Goal: Information Seeking & Learning: Check status

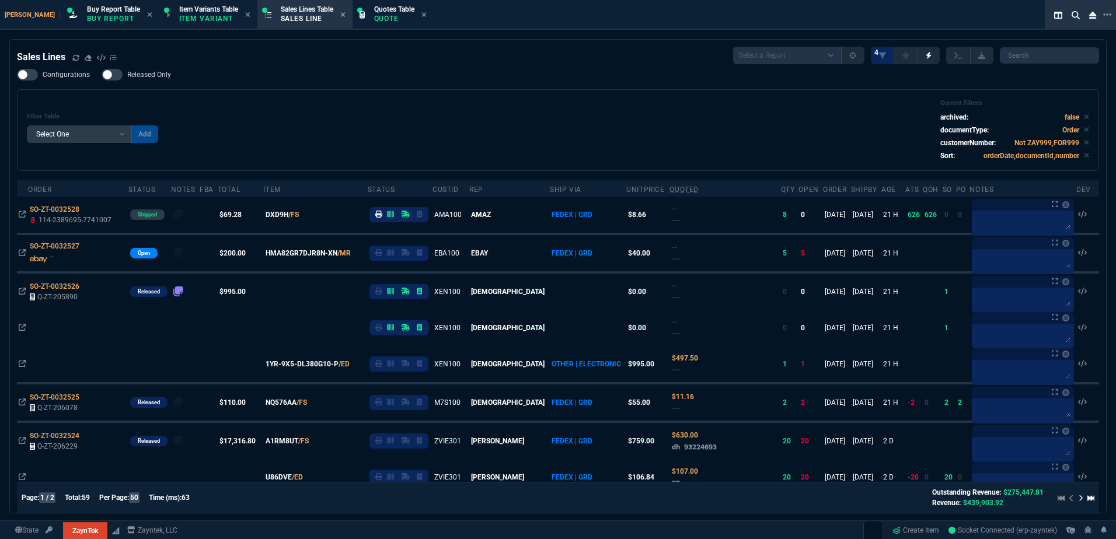
select select "1: BROV"
select select
click at [71, 57] on div "Sales Lines" at bounding box center [67, 57] width 100 height 14
click at [76, 56] on icon at bounding box center [75, 57] width 6 height 6
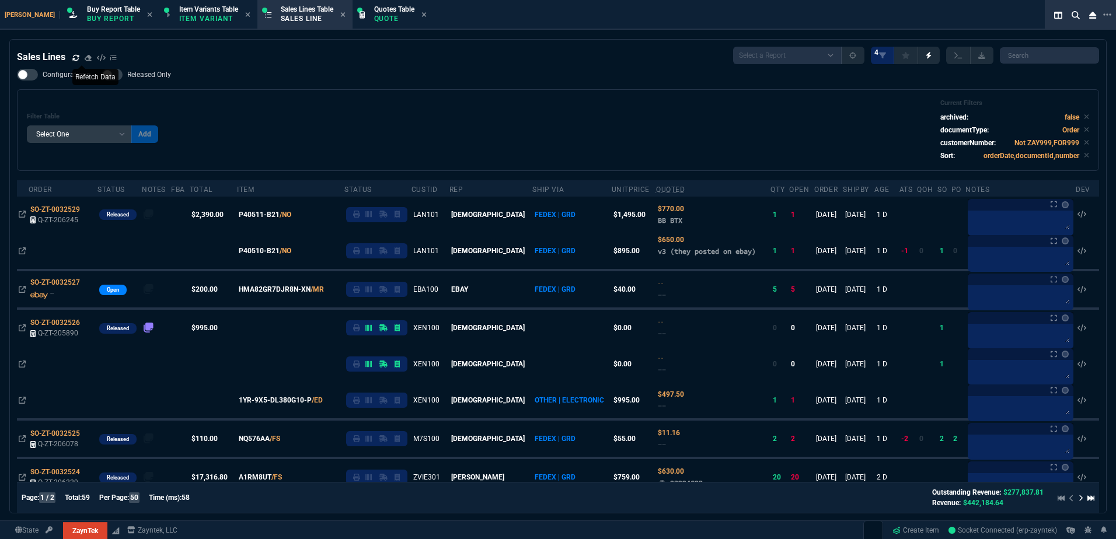
drag, startPoint x: 224, startPoint y: 103, endPoint x: 239, endPoint y: 97, distance: 16.8
click at [224, 103] on div "Filter Table Select One Add Filter () Age () ATS () Cond (itemVariantCode) Cust…" at bounding box center [558, 130] width 1062 height 62
click at [307, 130] on div "Filter Table Select One Add Filter () Age () ATS () Cond (itemVariantCode) Cust…" at bounding box center [558, 130] width 1062 height 62
click at [87, 210] on icon at bounding box center [88, 208] width 6 height 7
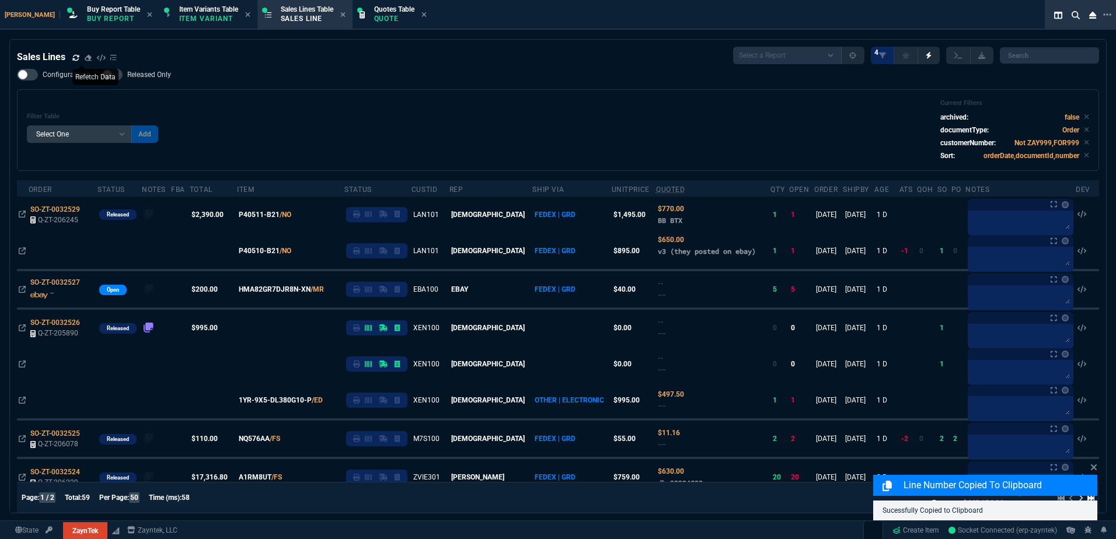
drag, startPoint x: 25, startPoint y: 214, endPoint x: 190, endPoint y: 150, distance: 177.6
click at [25, 214] on icon at bounding box center [22, 214] width 7 height 7
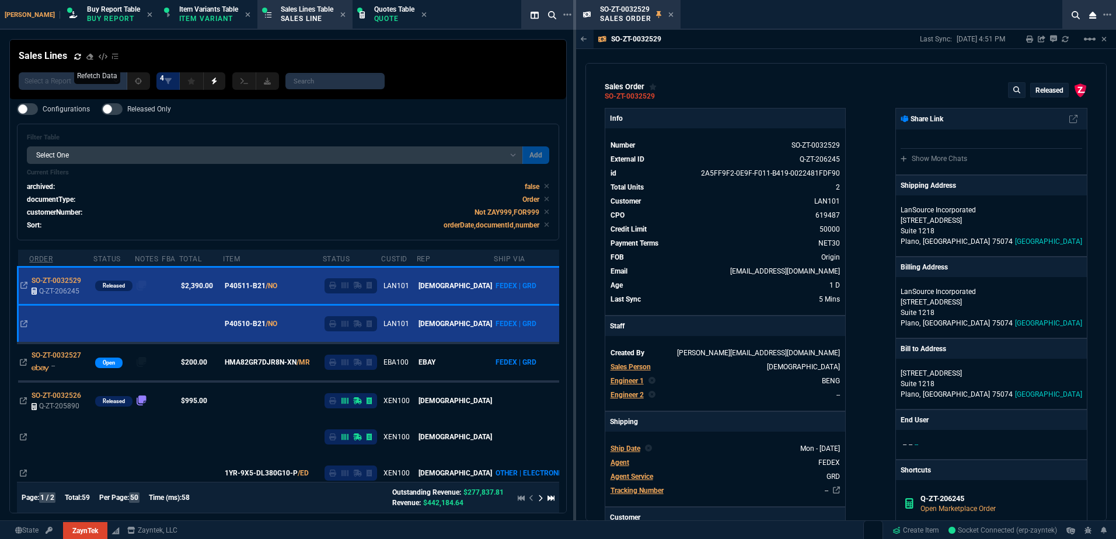
drag, startPoint x: 669, startPoint y: 15, endPoint x: 37, endPoint y: 181, distance: 653.1
click at [669, 15] on icon at bounding box center [670, 14] width 5 height 7
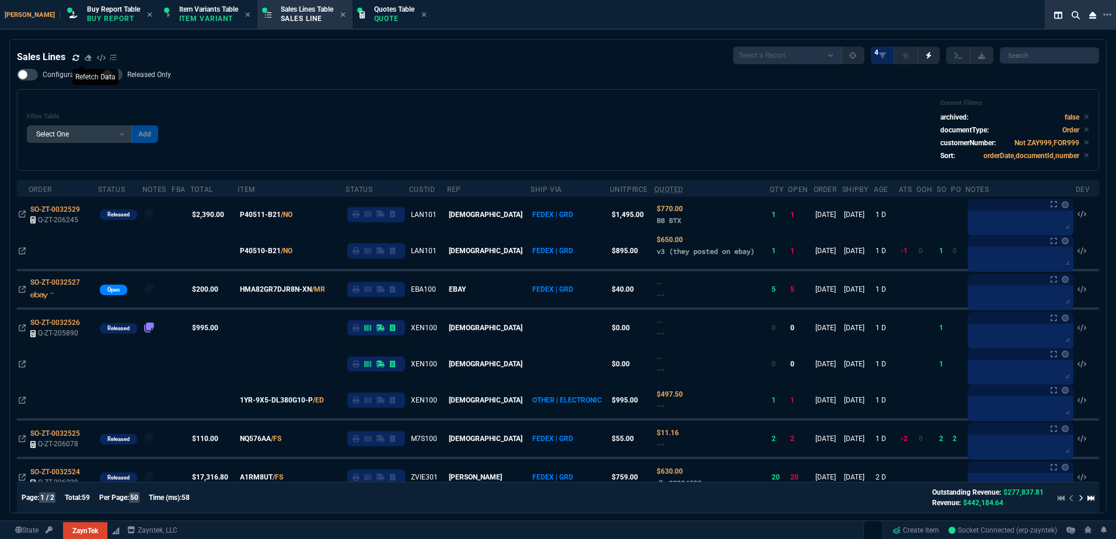
click at [378, 145] on div "Filter Table Select One Add Filter () Age () ATS () Cond (itemVariantCode) Cust…" at bounding box center [558, 130] width 1062 height 62
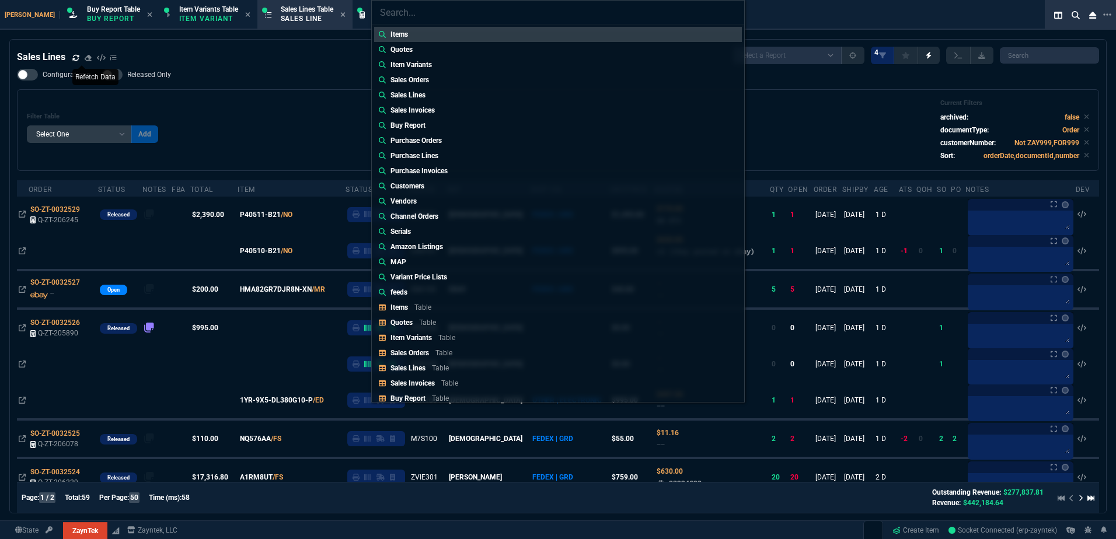
type input "Sales Orders: SO-ZT-0032486"
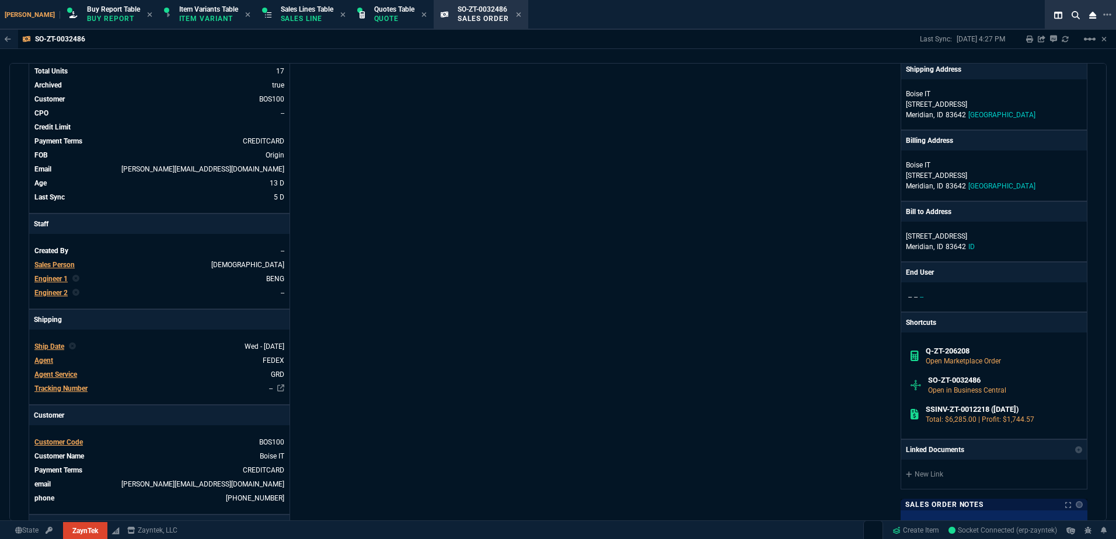
scroll to position [117, 0]
click at [612, 256] on div "ZaynTek, LLC [STREET_ADDRESS] Share Link Show More Chats Shipping Address [GEOG…" at bounding box center [822, 323] width 529 height 664
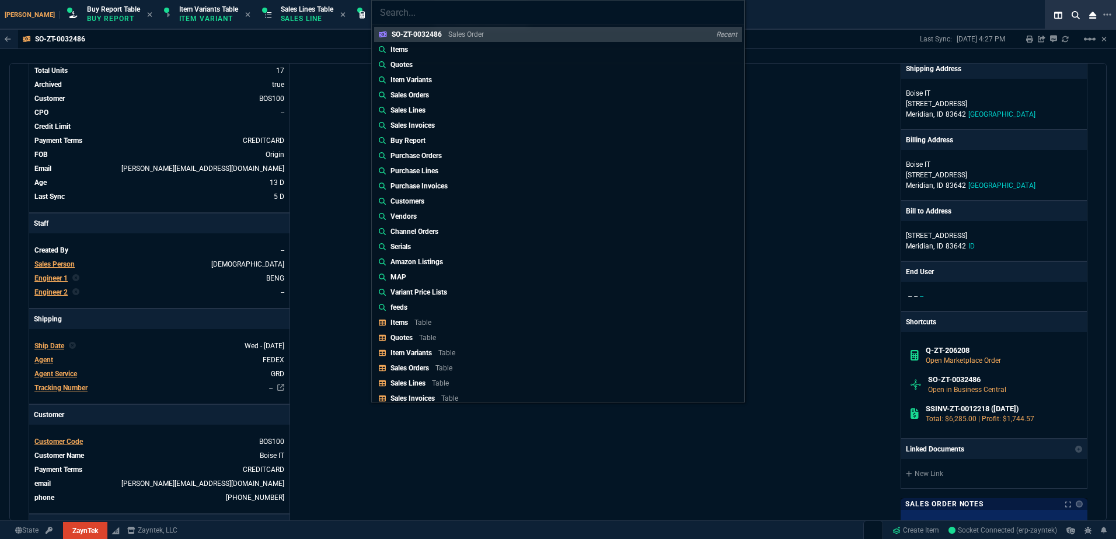
type input "Sales Orders: SO-ZT-0032498"
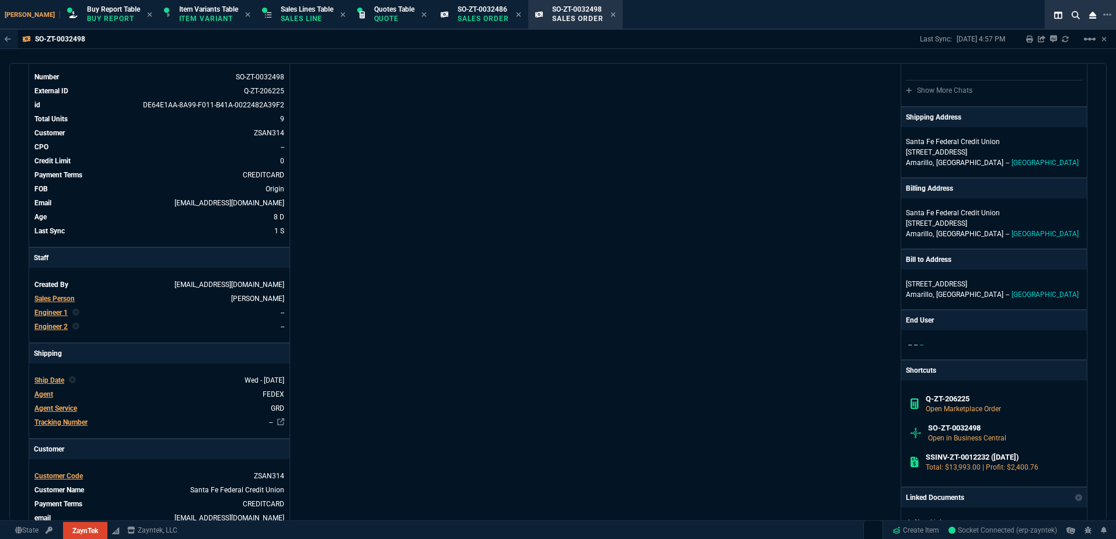
scroll to position [233, 0]
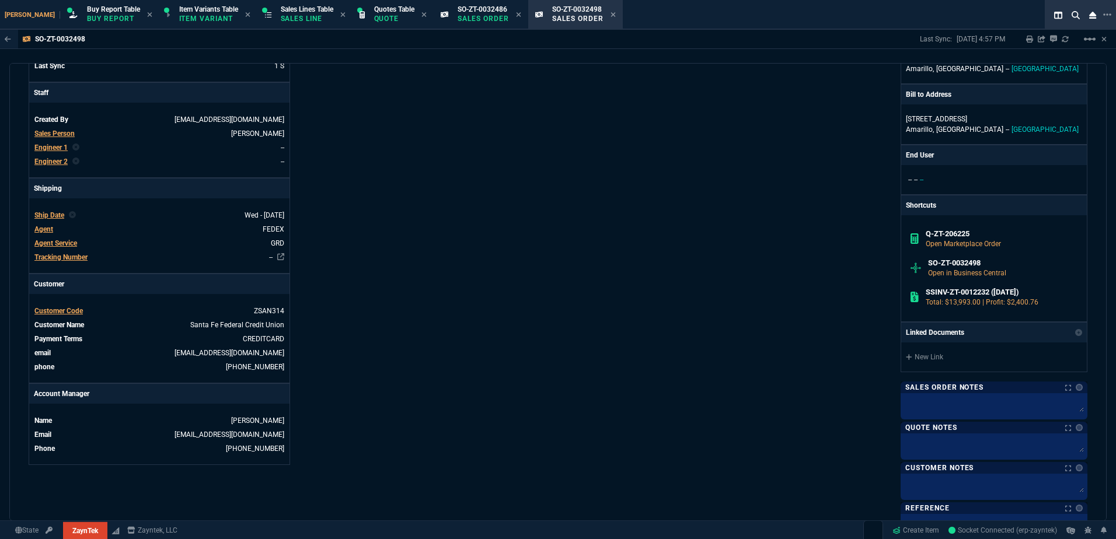
click at [571, 239] on div "ZaynTek, LLC [STREET_ADDRESS] Share Link Show More Chats Shipping Address [GEOG…" at bounding box center [822, 206] width 529 height 664
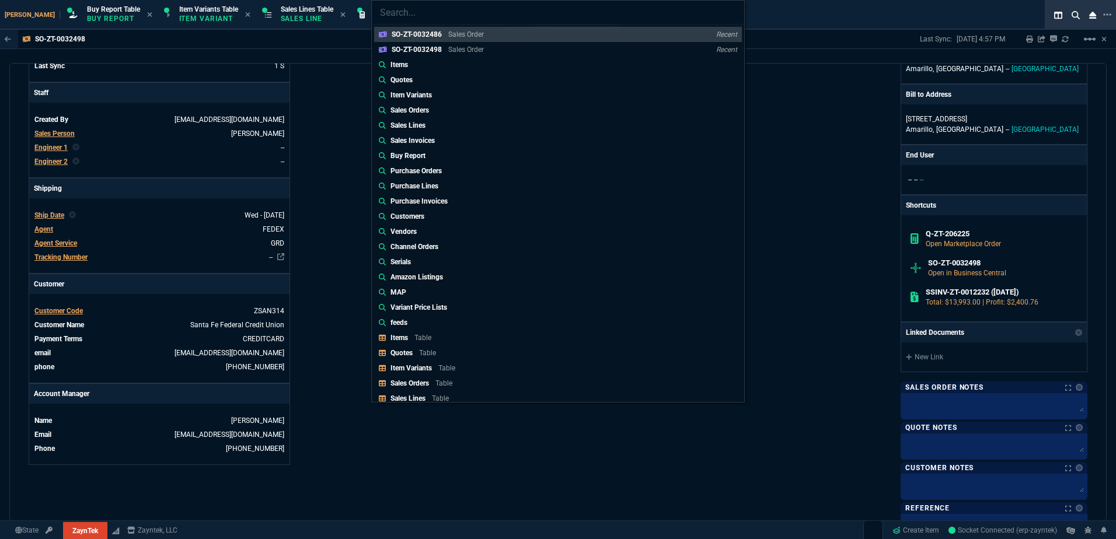
type input "Sales Orders: SO-ZT-0032524"
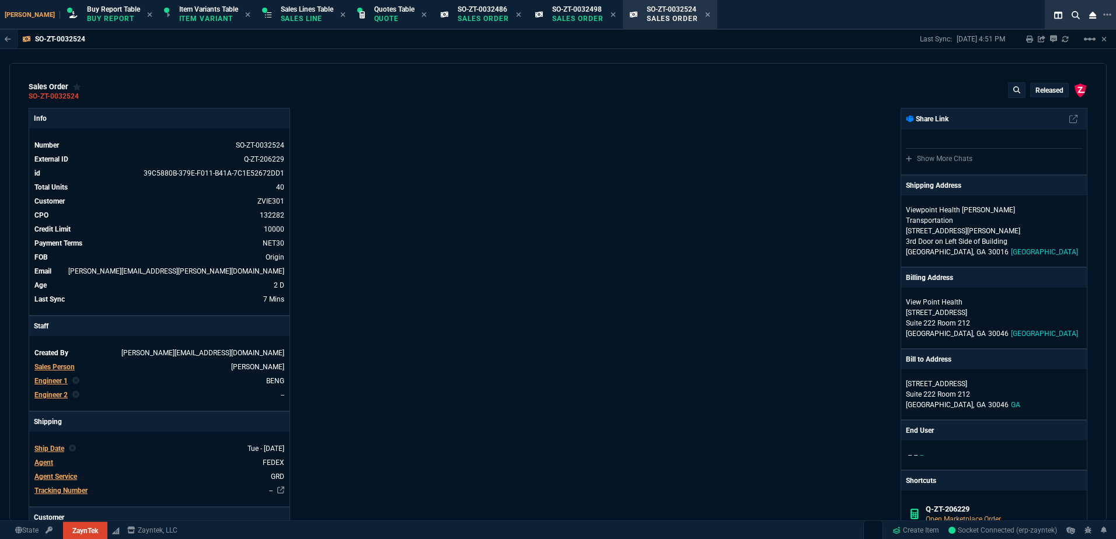
type textarea "ETA 3-5 Biz Days"
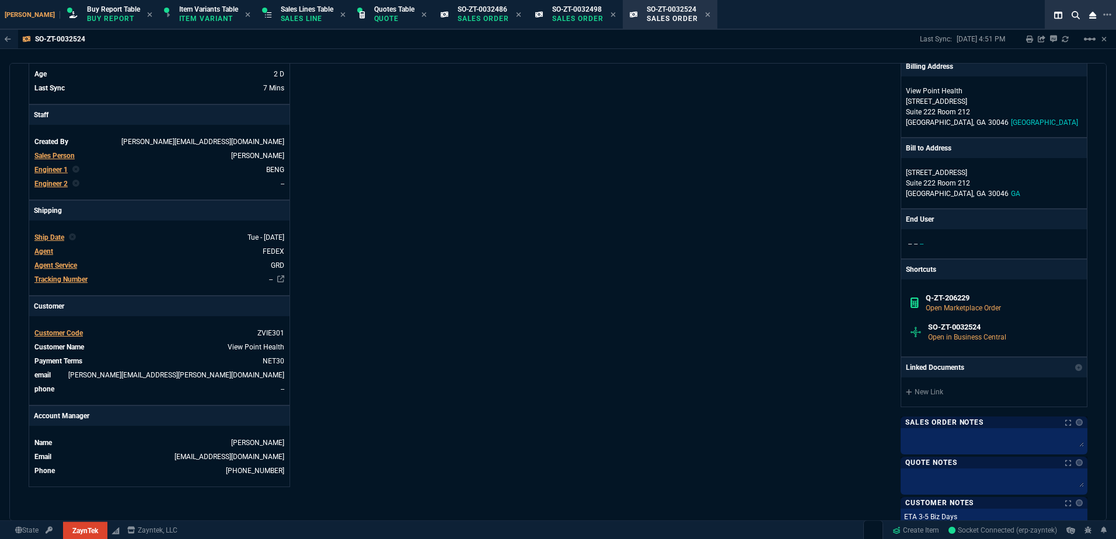
scroll to position [292, 0]
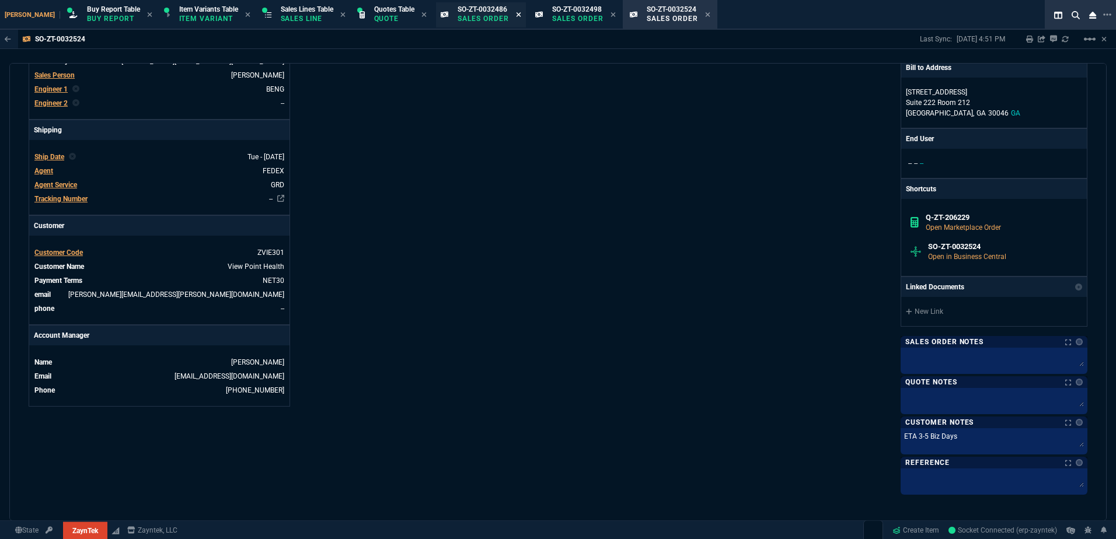
click at [516, 18] on fa-icon at bounding box center [518, 15] width 5 height 8
click at [516, 15] on icon at bounding box center [518, 14] width 5 height 5
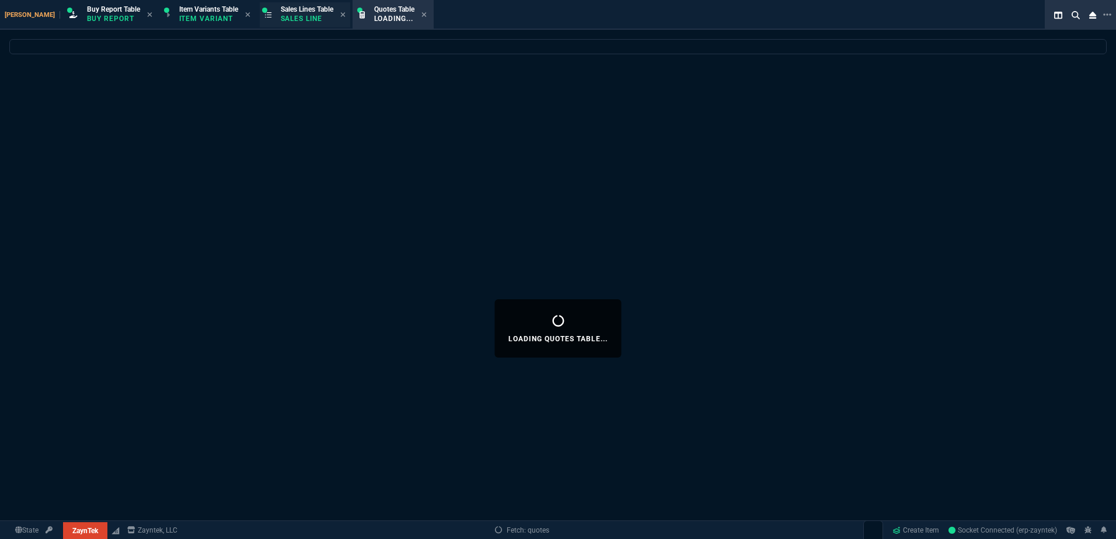
select select
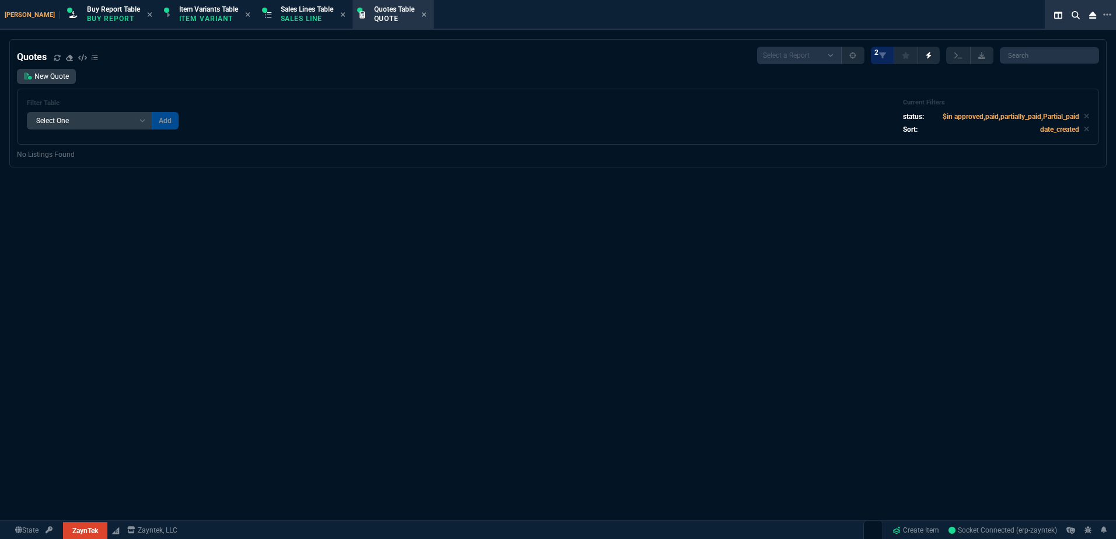
click at [370, 92] on div "Filter Table Select One Add Filter () creator (creator) Cust (headers.customerN…" at bounding box center [558, 117] width 1082 height 56
drag, startPoint x: 316, startPoint y: 20, endPoint x: 381, endPoint y: 22, distance: 65.4
click at [315, 20] on div "Sales Lines Table Sales Line" at bounding box center [313, 15] width 65 height 20
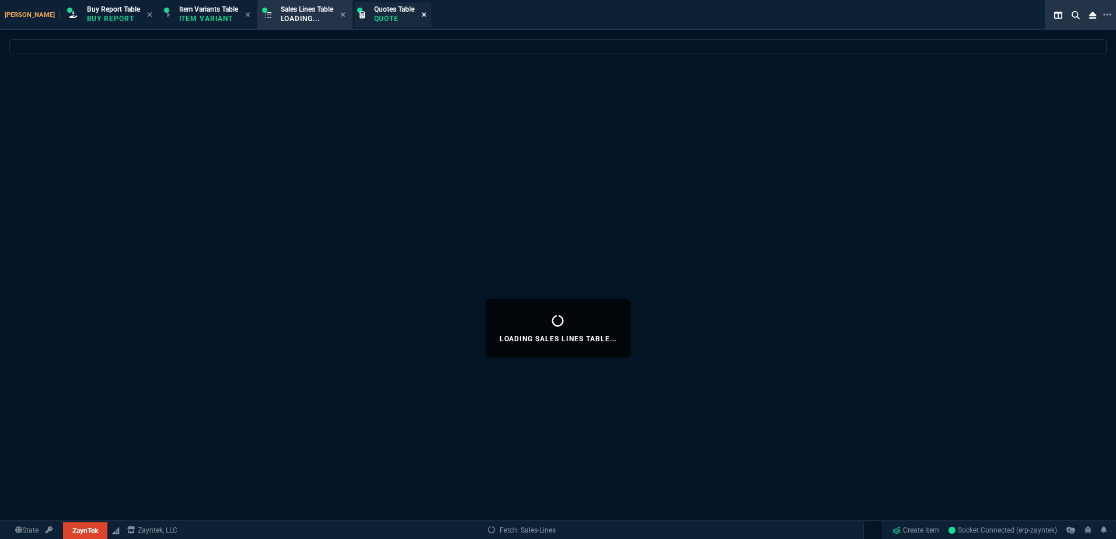
click at [421, 15] on icon at bounding box center [423, 14] width 5 height 5
select select
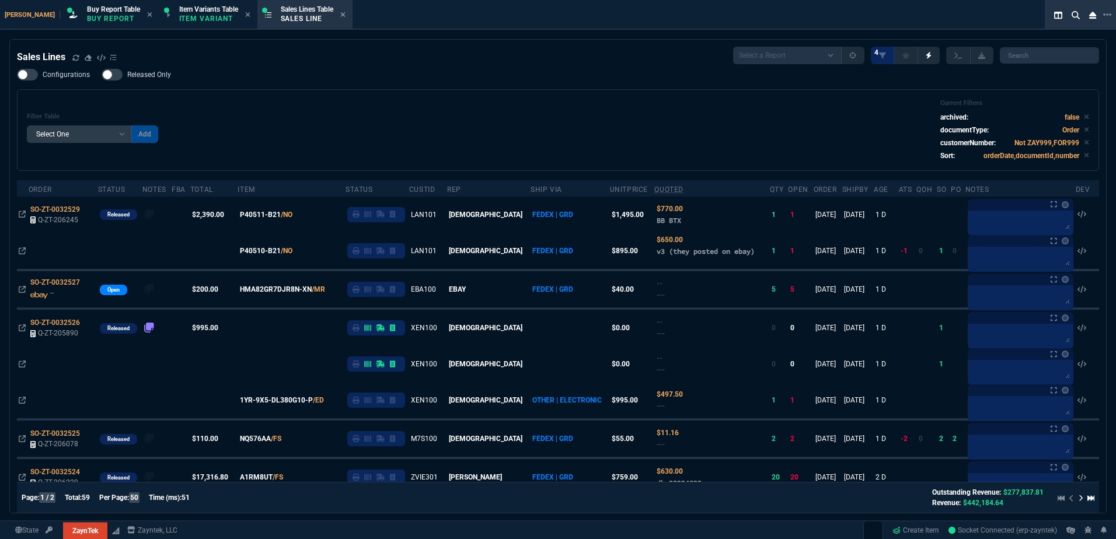
click at [492, 152] on div "Filter Table Select One Add Filter () Age () ATS () Cond (itemVariantCode) Cust…" at bounding box center [558, 130] width 1062 height 62
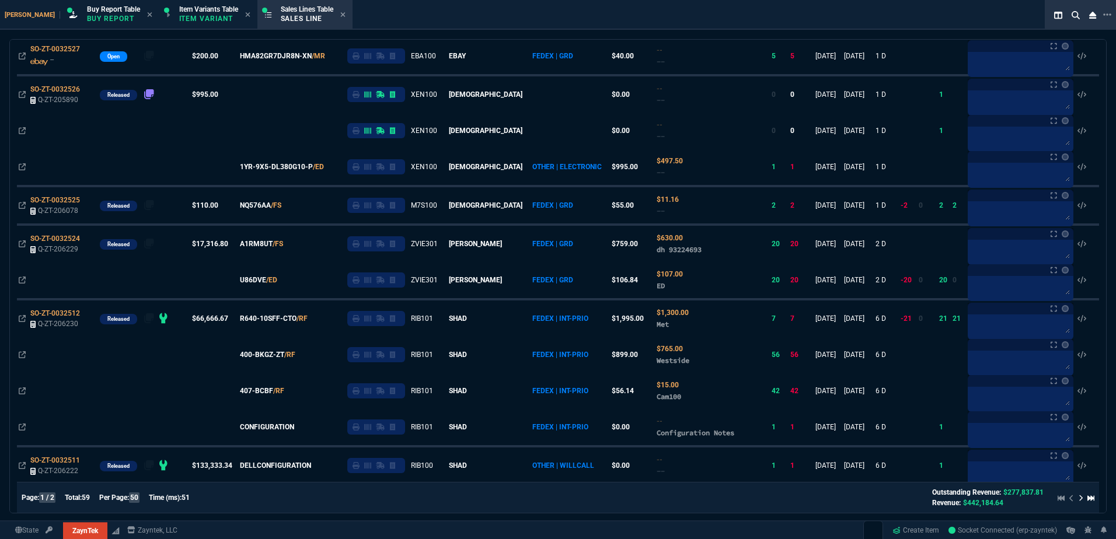
scroll to position [0, 0]
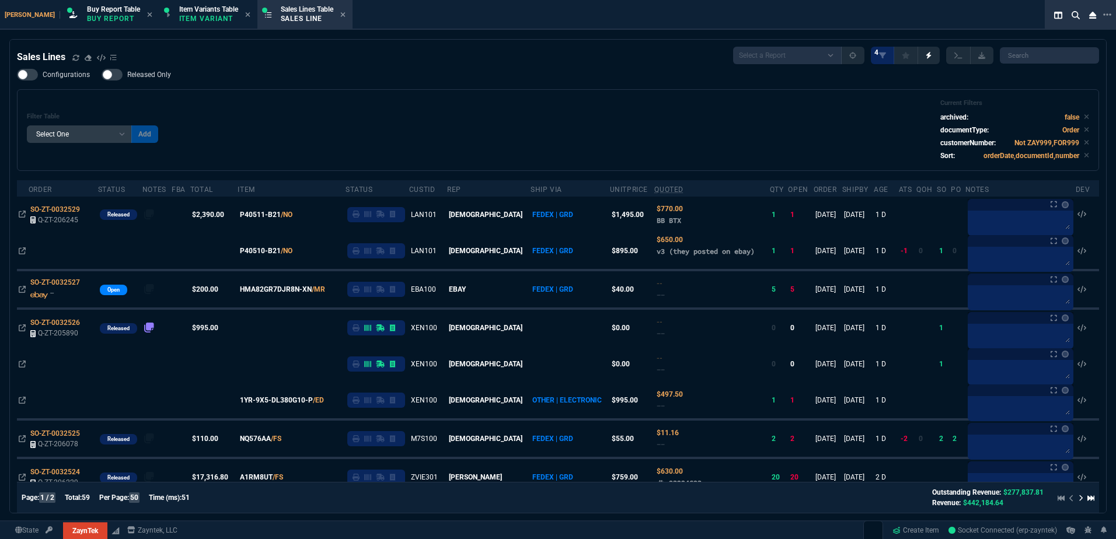
click at [75, 58] on icon at bounding box center [75, 57] width 7 height 7
